Goal: Go to known website: Access a specific website the user already knows

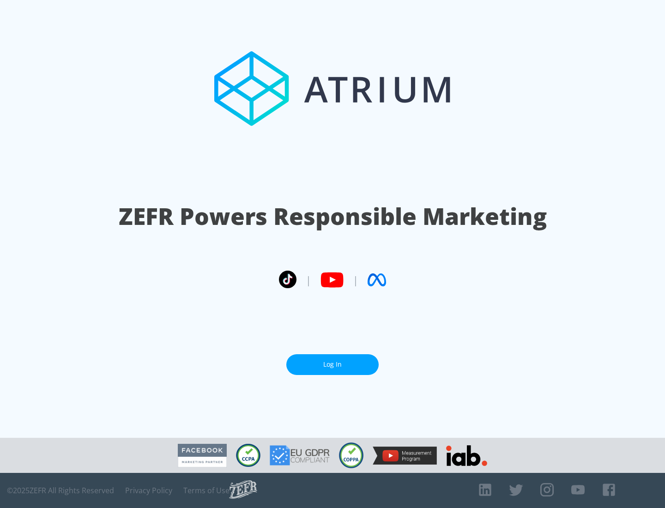
click at [333, 364] on link "Log In" at bounding box center [332, 364] width 92 height 21
